Goal: Task Accomplishment & Management: Manage account settings

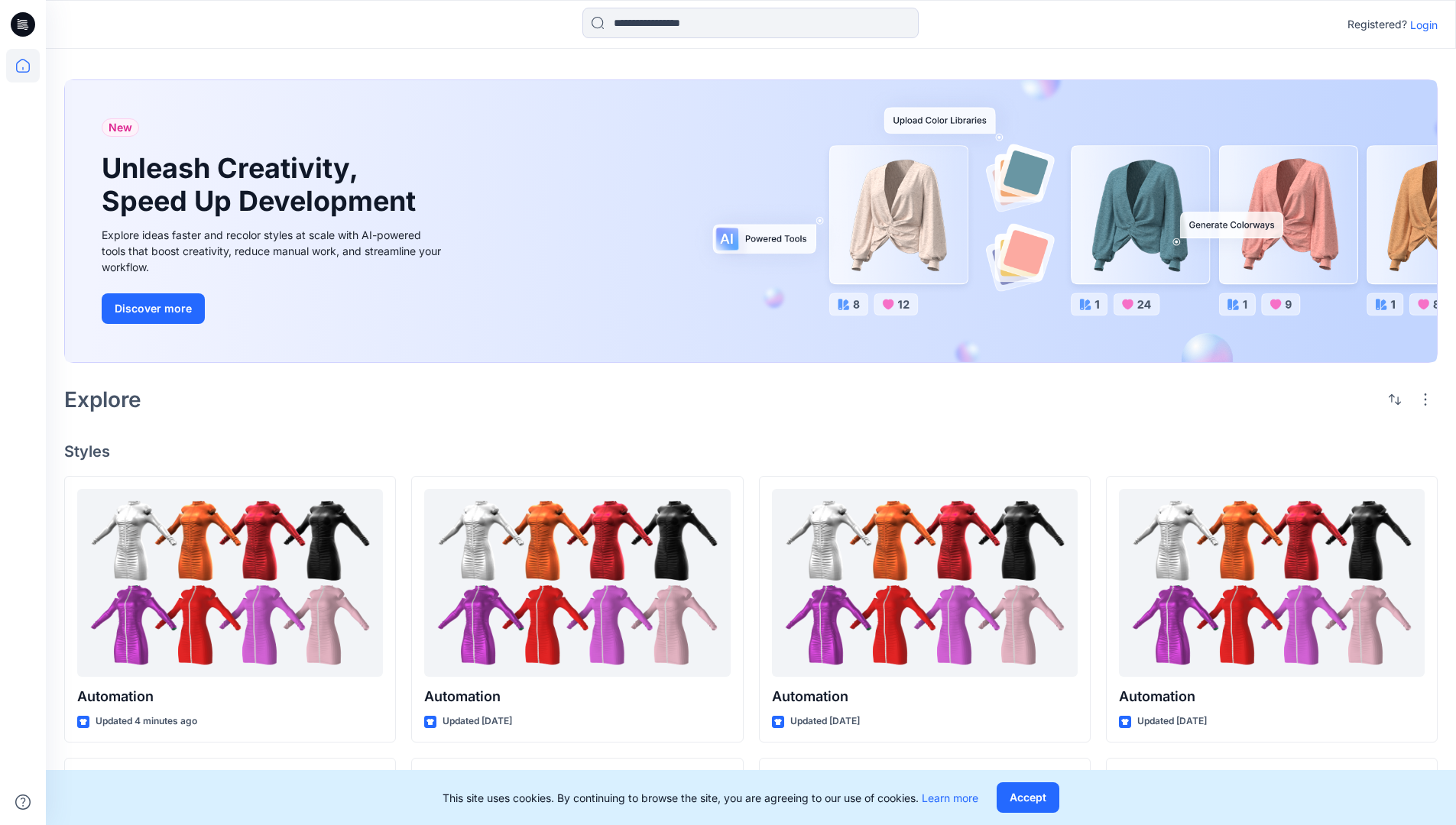
click at [1420, 24] on p "Login" at bounding box center [1424, 24] width 28 height 16
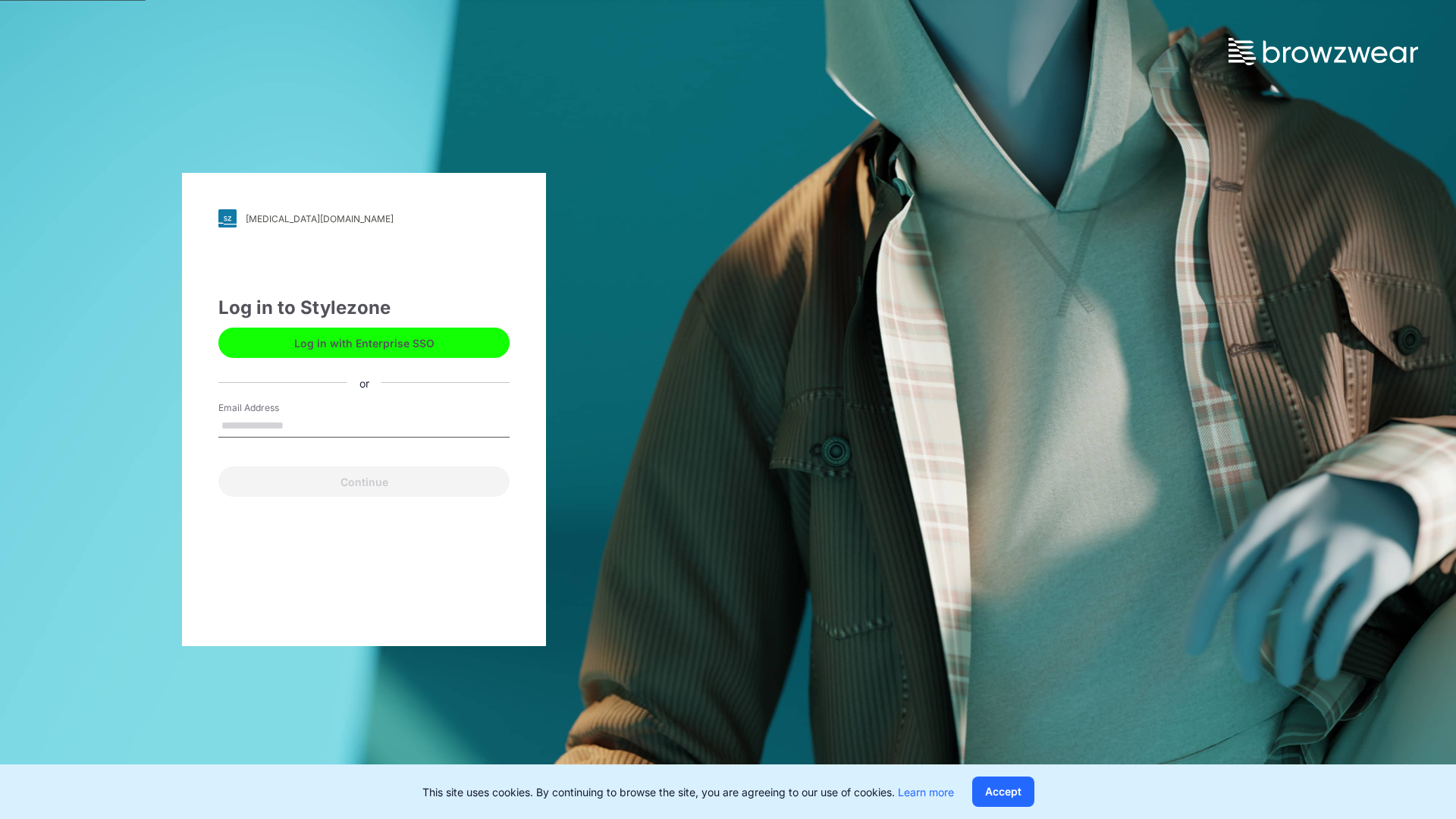
click at [300, 425] on input "Email Address" at bounding box center [364, 426] width 291 height 23
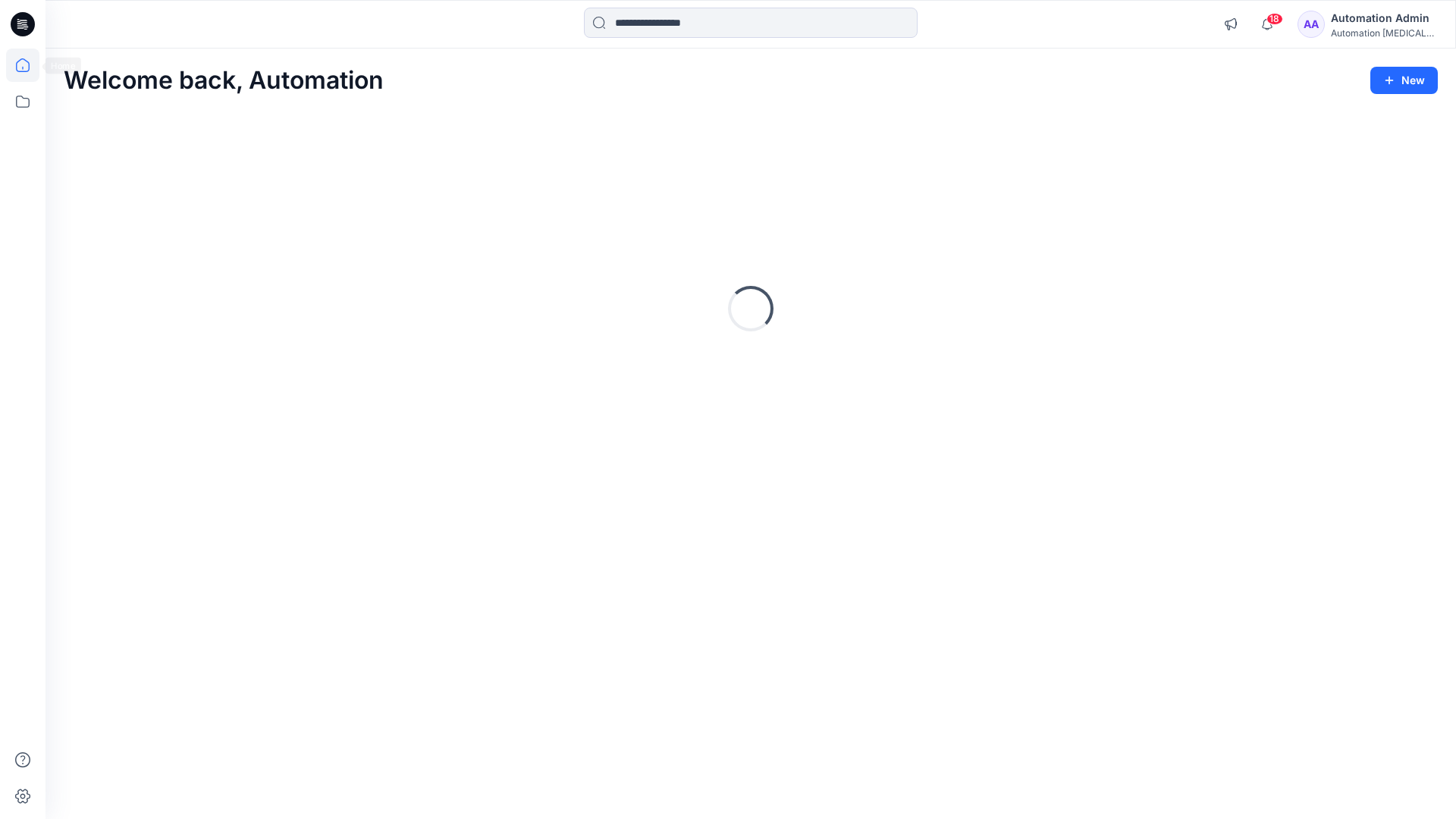
click at [28, 65] on icon at bounding box center [22, 65] width 14 height 14
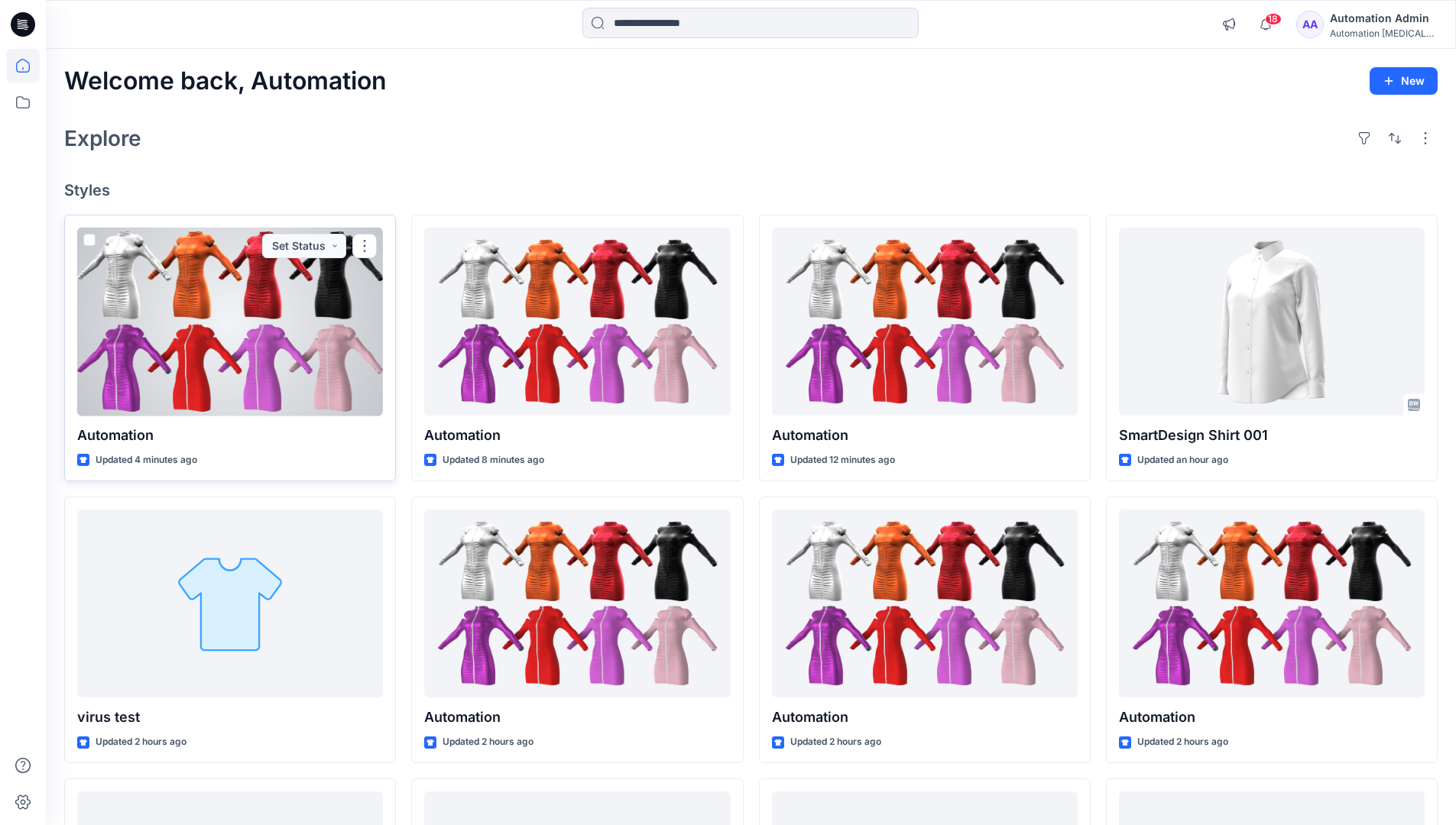
click at [87, 242] on span at bounding box center [89, 239] width 12 height 12
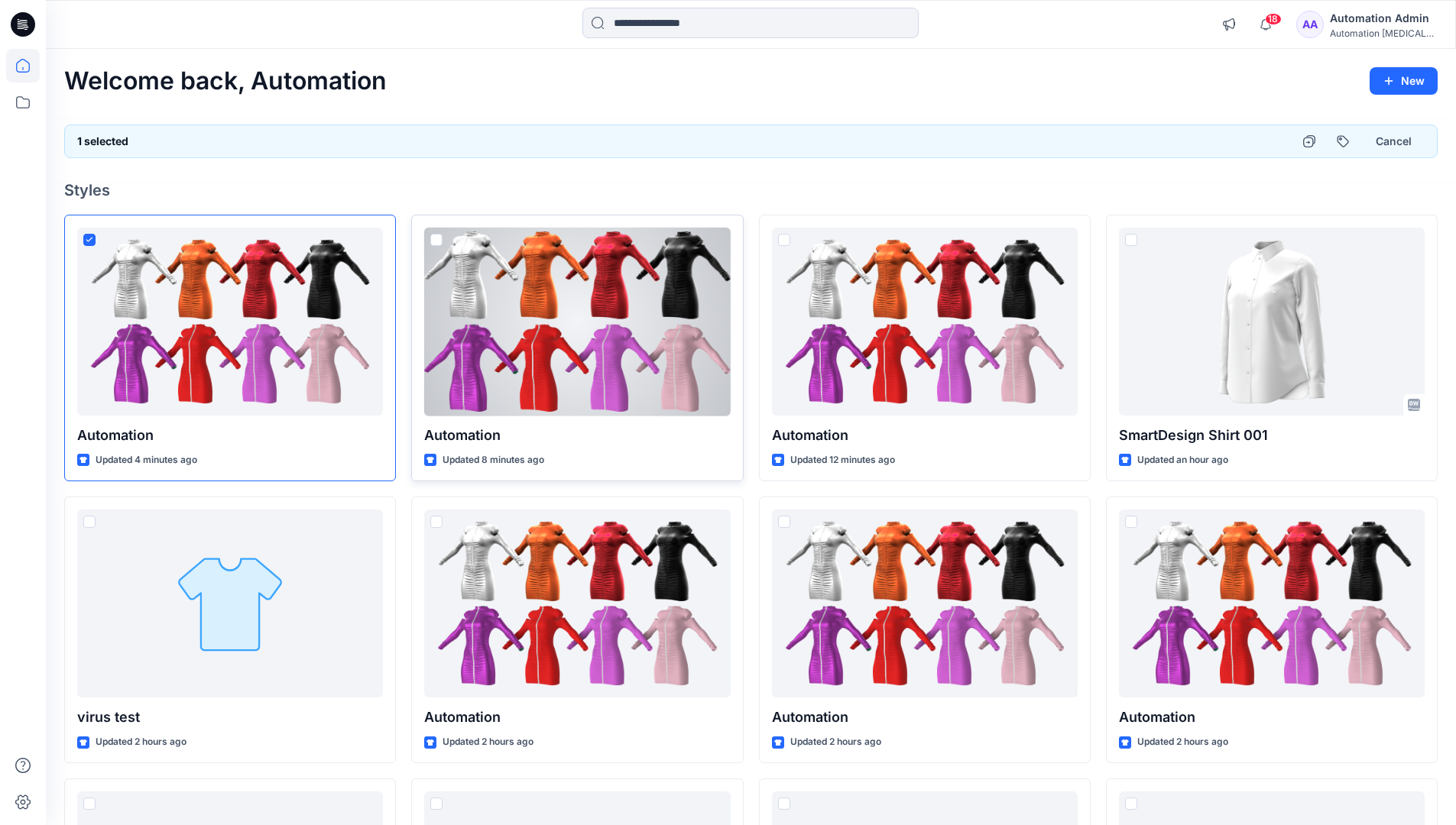
click at [436, 242] on span at bounding box center [436, 239] width 12 height 12
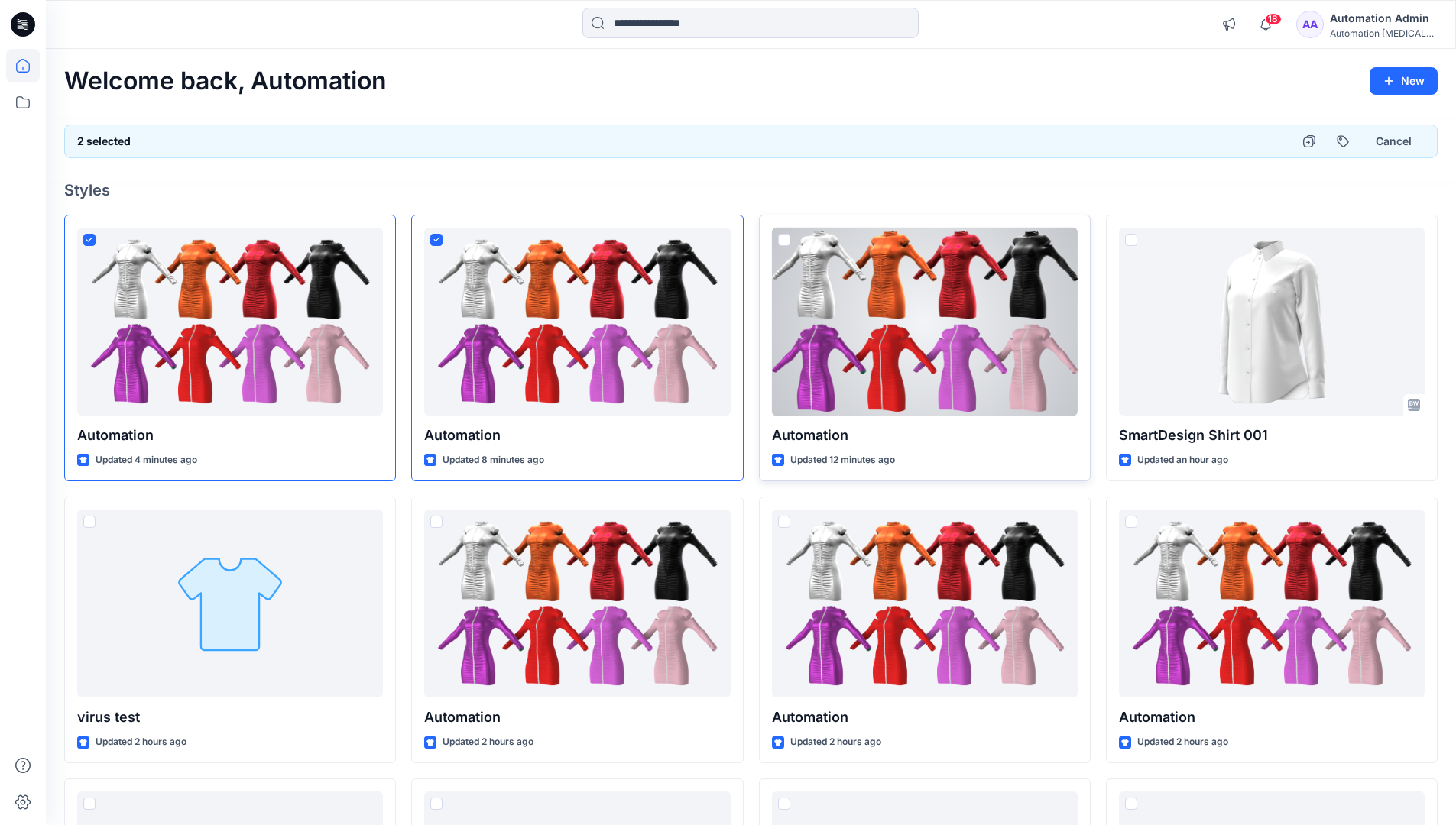
click at [787, 243] on span at bounding box center [784, 239] width 12 height 12
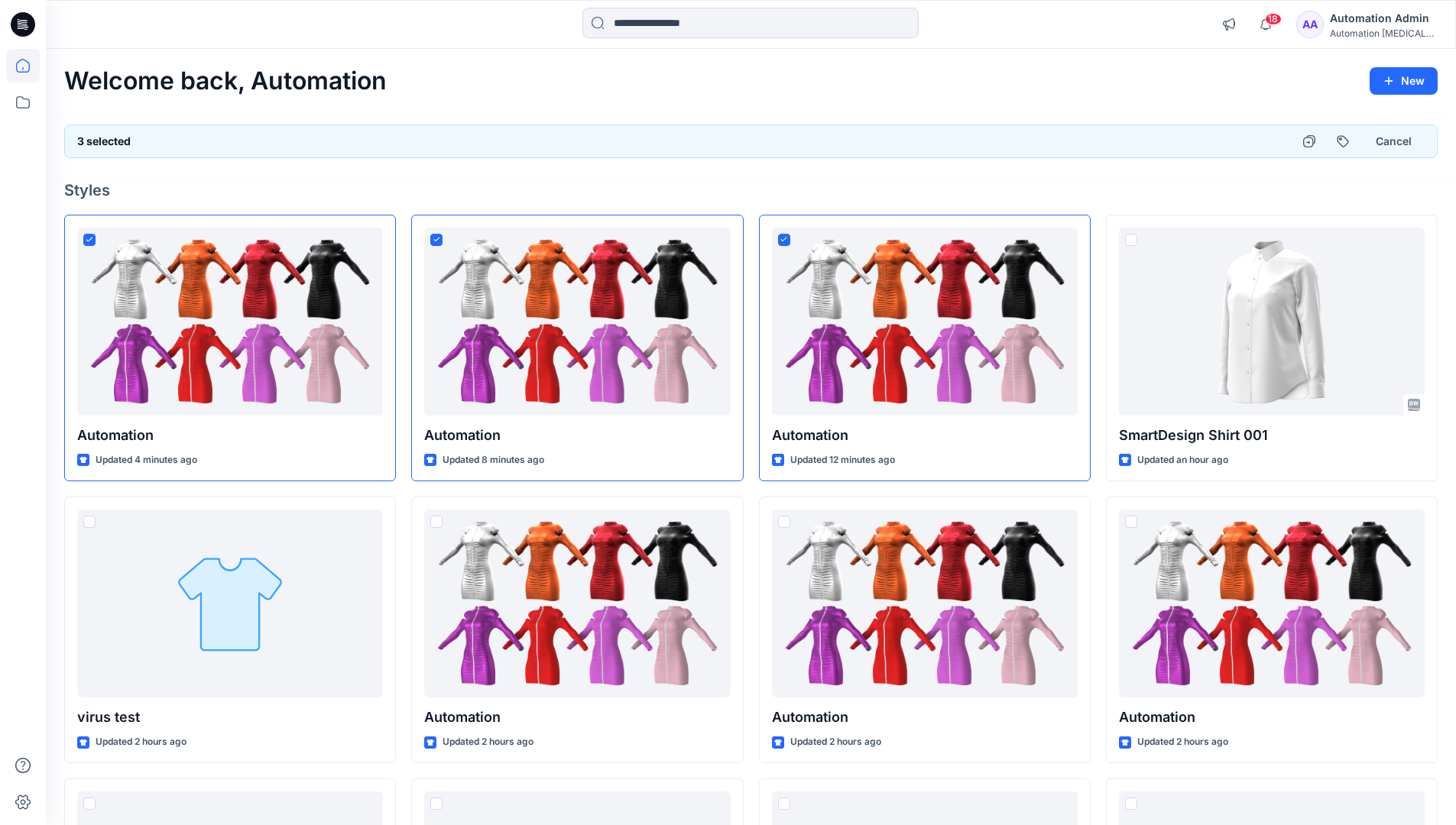
click at [1236, 136] on div "3 selected Cancel" at bounding box center [751, 141] width 1373 height 33
click at [1385, 144] on button "Cancel" at bounding box center [1393, 141] width 62 height 28
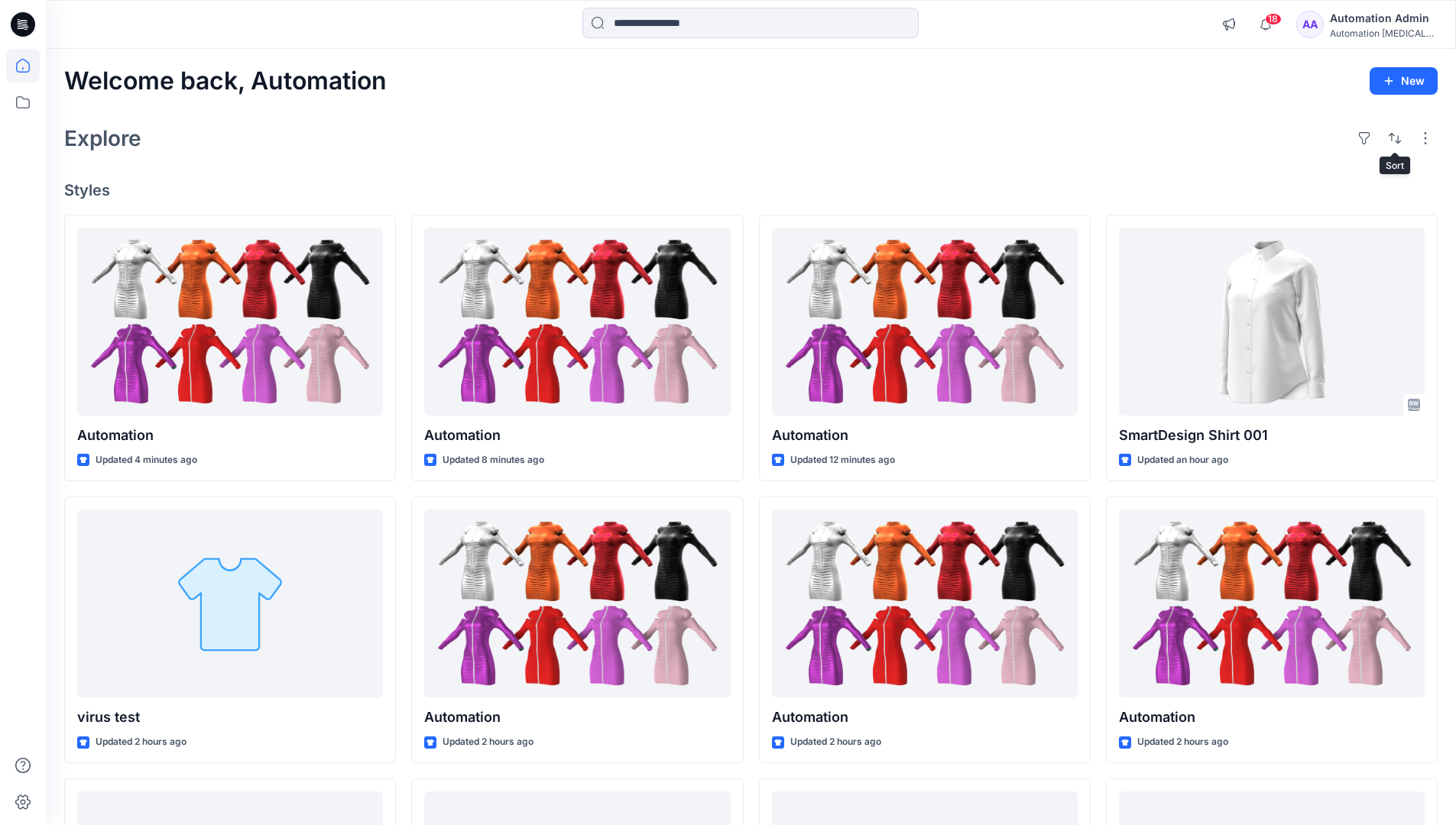
click at [1374, 21] on div "Automation Admin" at bounding box center [1383, 18] width 107 height 18
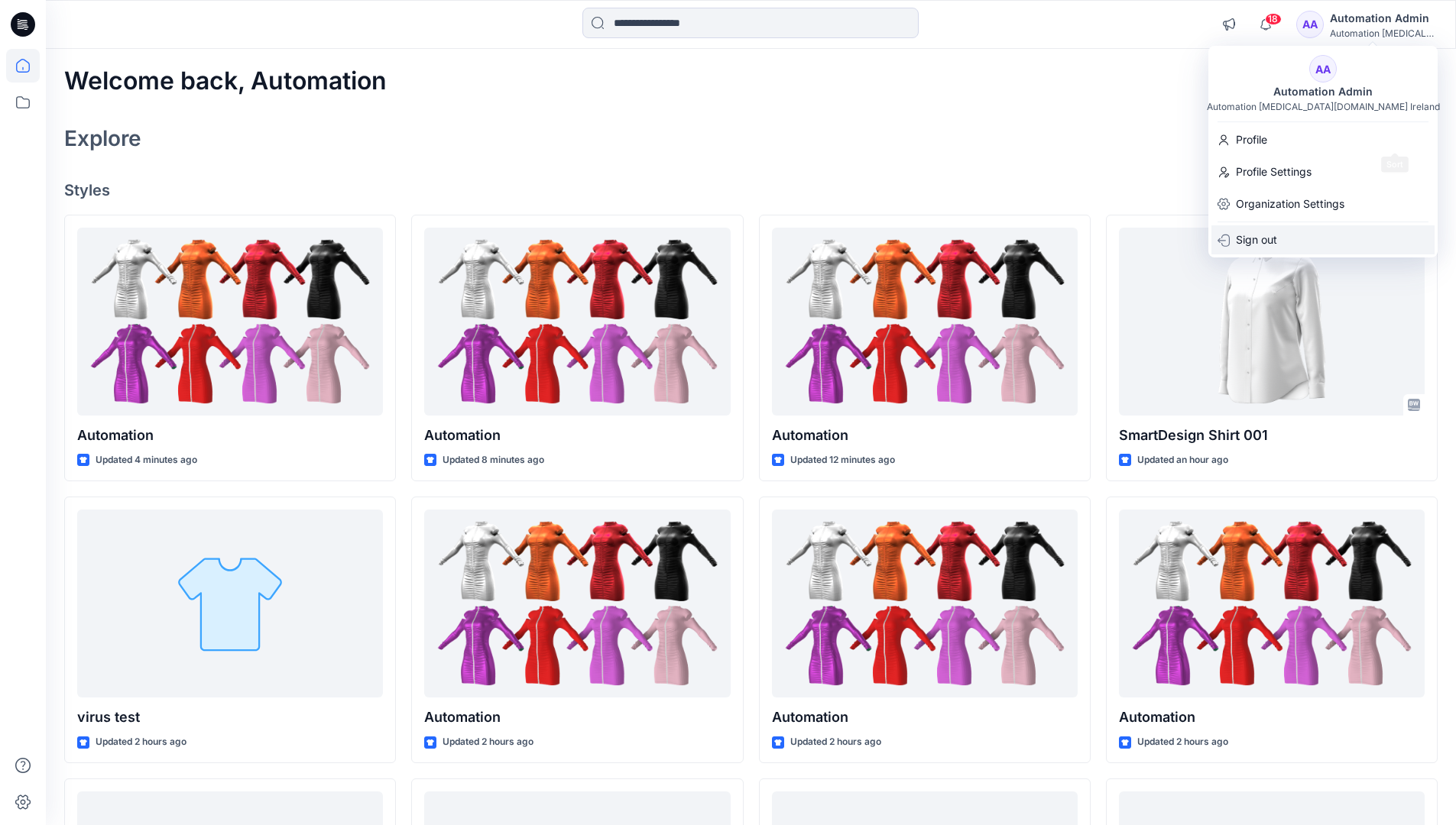
click at [1331, 236] on div "Sign out" at bounding box center [1323, 239] width 223 height 29
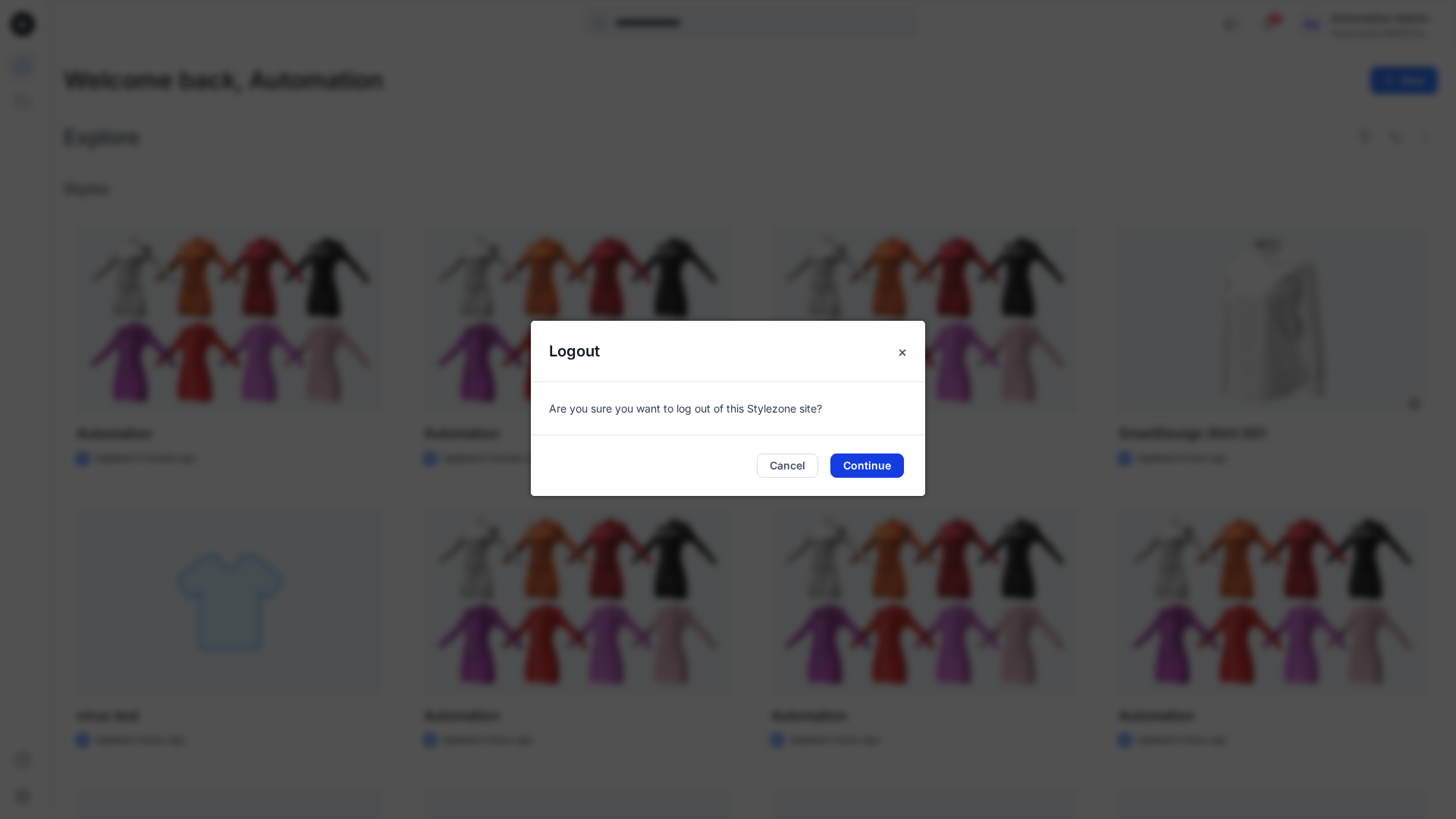
click at [876, 464] on button "Continue" at bounding box center [867, 465] width 73 height 24
